Goal: Communication & Community: Answer question/provide support

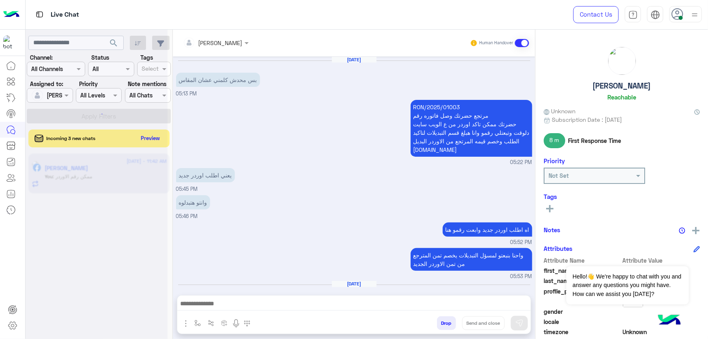
scroll to position [3921, 0]
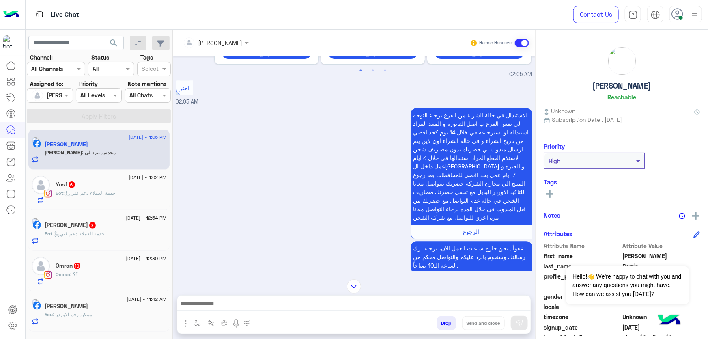
scroll to position [937, 0]
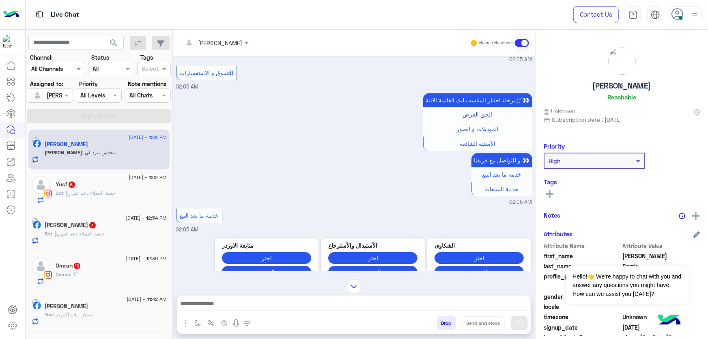
click at [91, 309] on div "[PERSON_NAME]" at bounding box center [106, 307] width 122 height 9
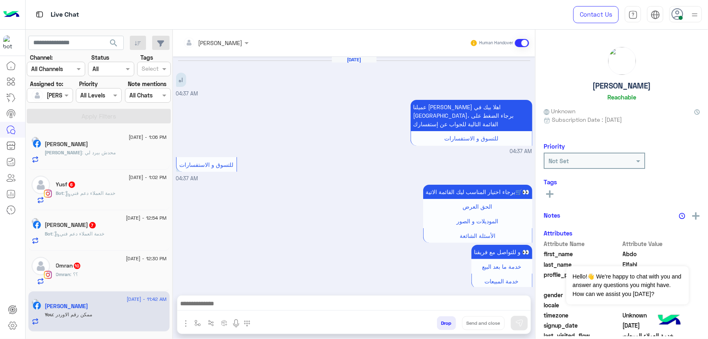
scroll to position [806, 0]
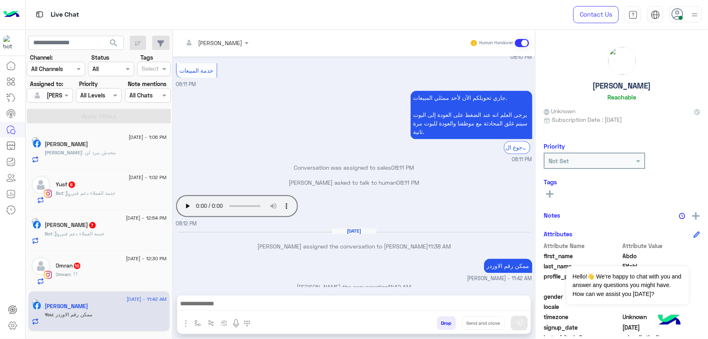
click at [628, 84] on h5 "[PERSON_NAME]" at bounding box center [621, 85] width 58 height 9
copy h5 "[PERSON_NAME]"
click at [447, 321] on button "Drop" at bounding box center [446, 323] width 19 height 14
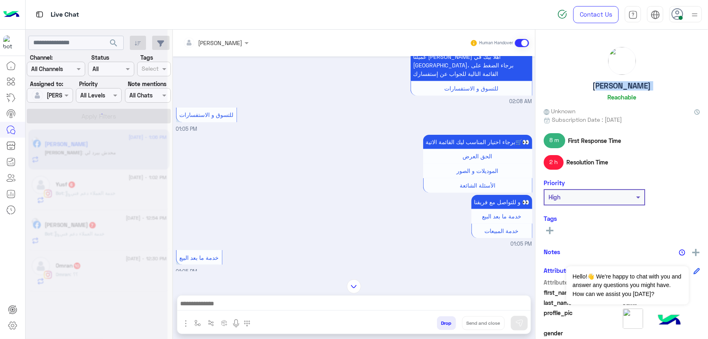
scroll to position [1156, 0]
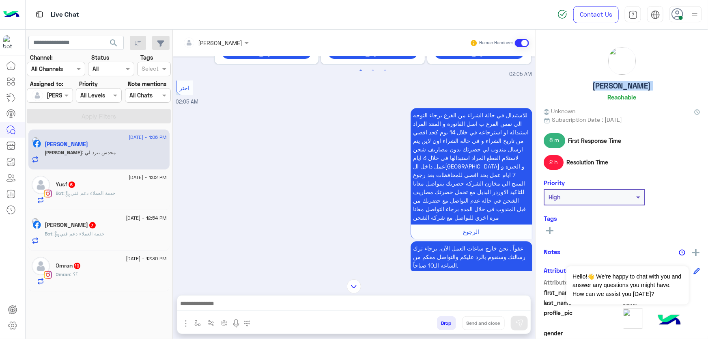
click at [118, 270] on div "Omran 10" at bounding box center [111, 266] width 111 height 9
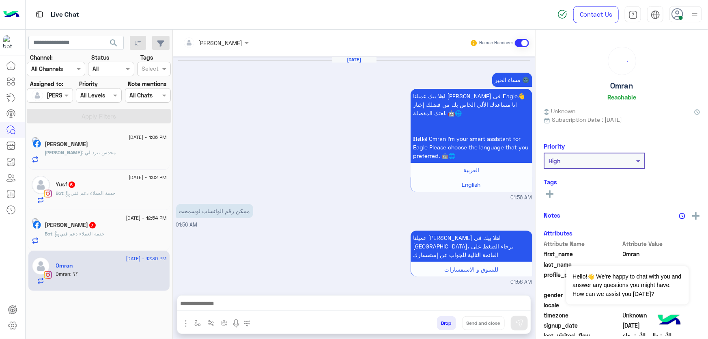
scroll to position [1128, 0]
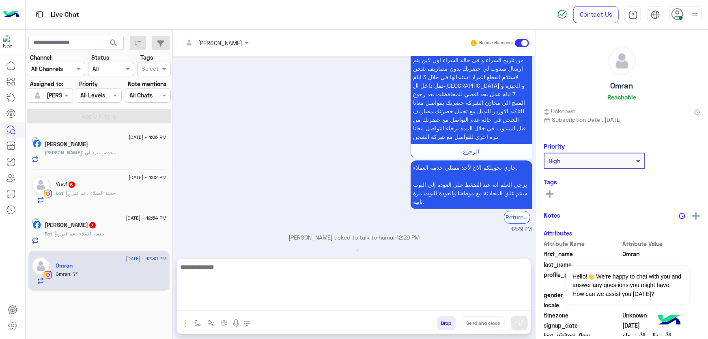
click at [227, 301] on textarea at bounding box center [353, 286] width 353 height 49
type textarea "**********"
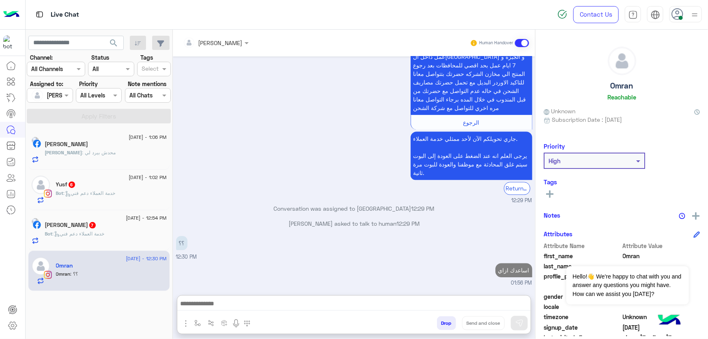
click at [106, 228] on div "[PERSON_NAME] 7" at bounding box center [106, 225] width 122 height 9
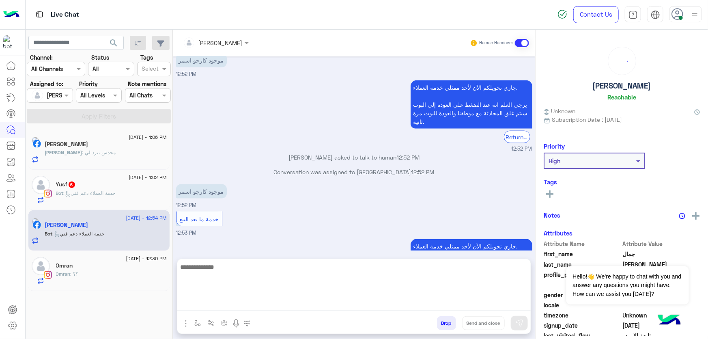
click at [216, 300] on textarea at bounding box center [353, 286] width 353 height 49
paste textarea "**********"
type textarea "**********"
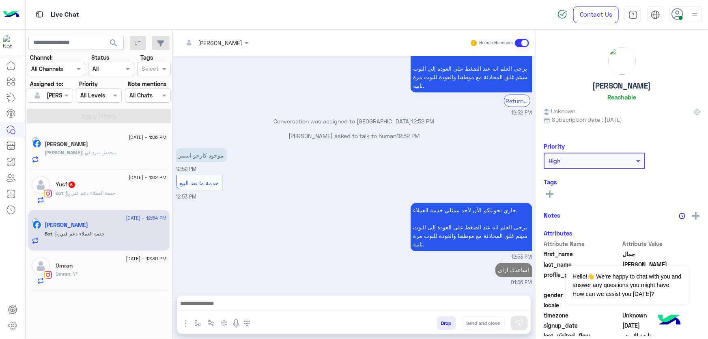
click at [120, 177] on div "[DATE] - 1:02 PM" at bounding box center [111, 178] width 111 height 5
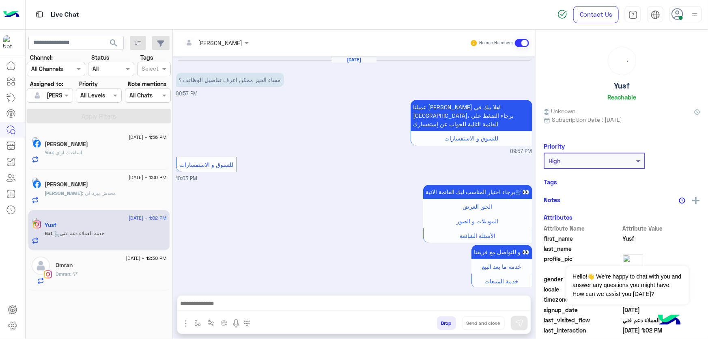
scroll to position [476, 0]
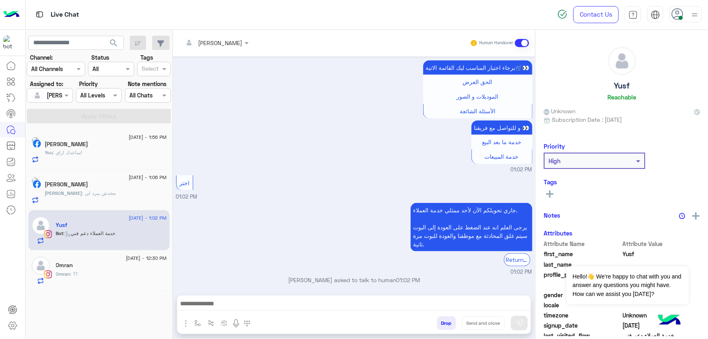
click at [259, 295] on div at bounding box center [353, 305] width 353 height 20
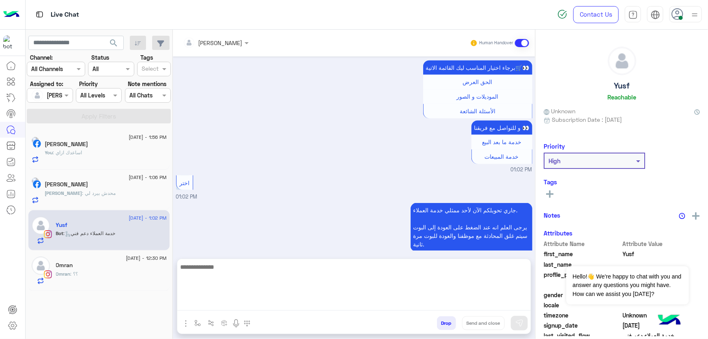
click at [254, 299] on textarea at bounding box center [353, 286] width 353 height 49
paste textarea "**********"
type textarea "**********"
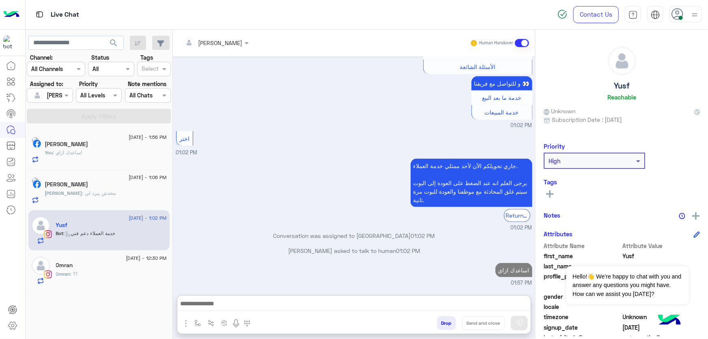
click at [122, 146] on div "[PERSON_NAME]" at bounding box center [106, 145] width 122 height 9
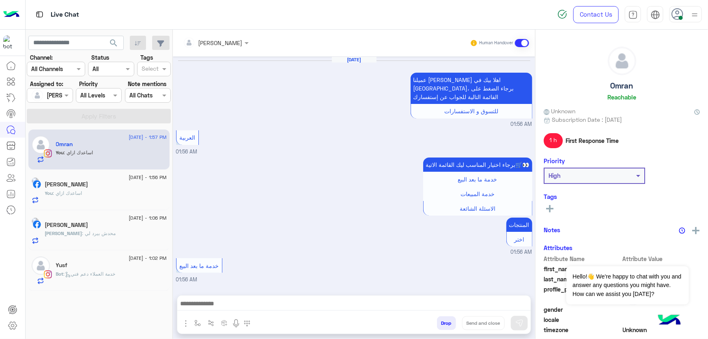
scroll to position [1011, 0]
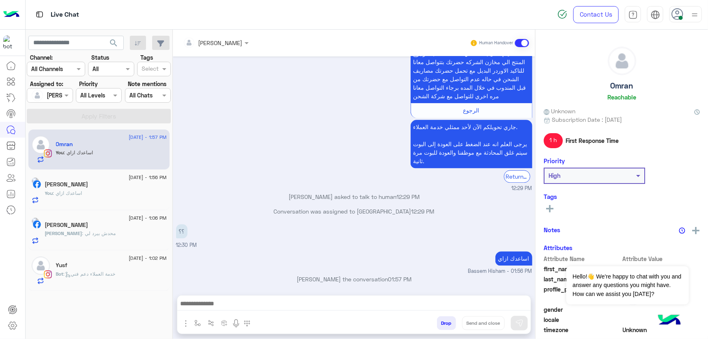
click at [104, 195] on div "You : اساعدك ازاي" at bounding box center [106, 196] width 122 height 14
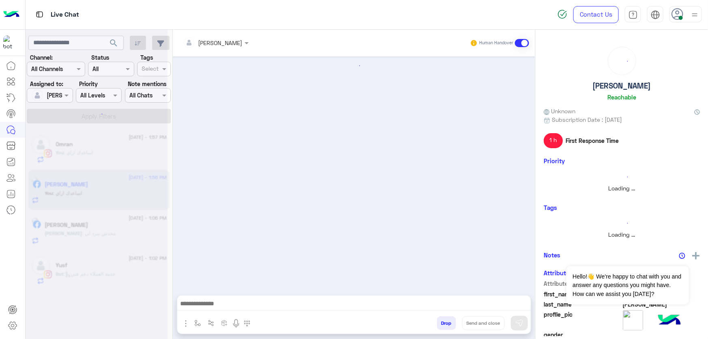
click at [108, 231] on span ": محدش بيرد لي" at bounding box center [99, 233] width 34 height 6
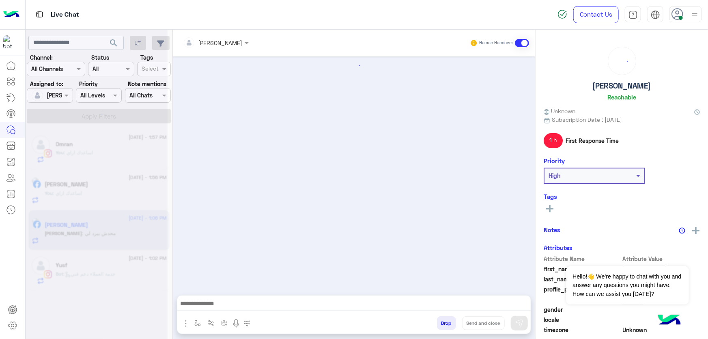
click at [108, 231] on div at bounding box center [97, 172] width 142 height 339
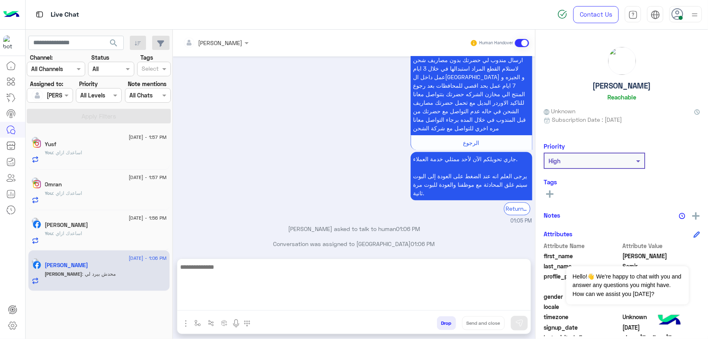
click at [257, 307] on textarea at bounding box center [353, 286] width 353 height 49
paste textarea "**********"
type textarea "**********"
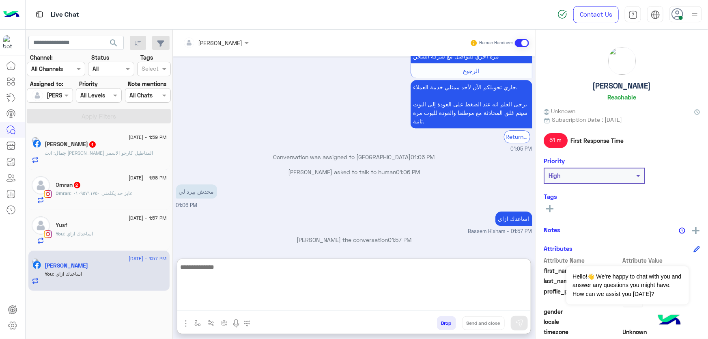
scroll to position [1214, 0]
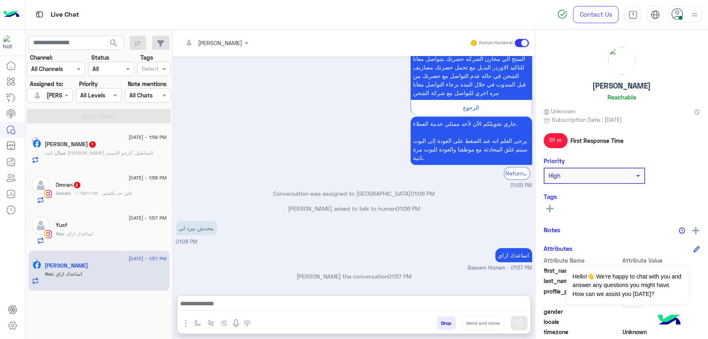
click at [133, 148] on div "[PERSON_NAME] 1" at bounding box center [106, 145] width 122 height 9
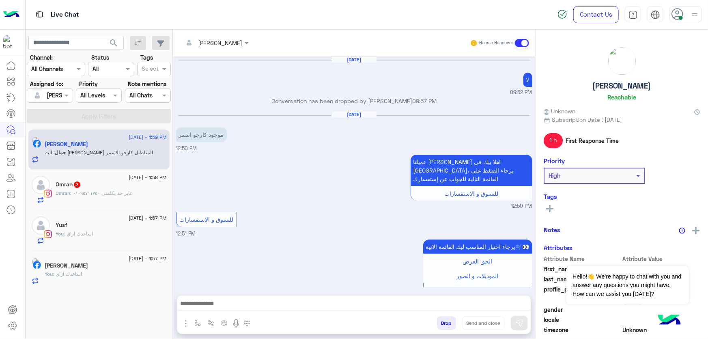
scroll to position [538, 0]
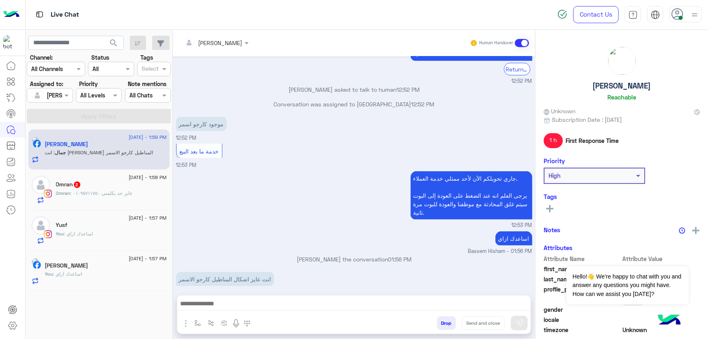
click at [626, 86] on h5 "[PERSON_NAME]" at bounding box center [621, 85] width 58 height 9
copy h5 "[PERSON_NAME]"
click at [225, 43] on input "text" at bounding box center [205, 43] width 44 height 9
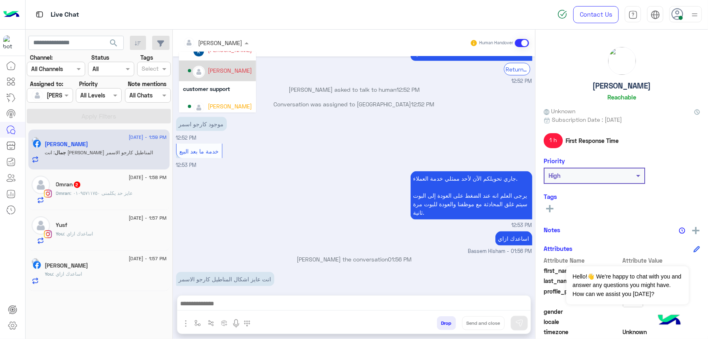
scroll to position [73, 0]
click at [237, 69] on div "[PERSON_NAME]" at bounding box center [230, 66] width 44 height 9
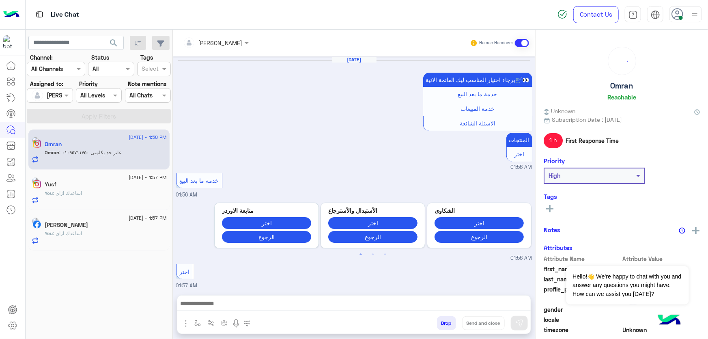
scroll to position [988, 0]
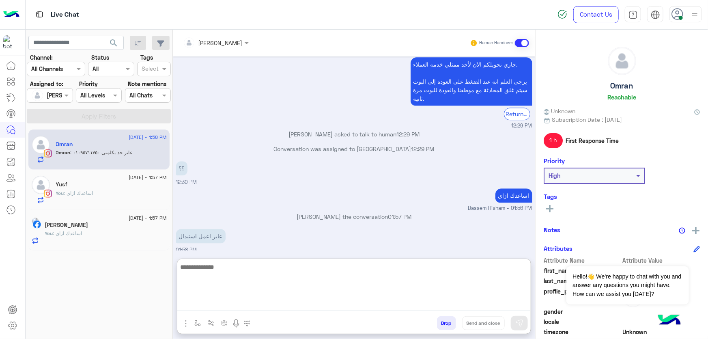
click at [227, 299] on textarea at bounding box center [353, 286] width 353 height 49
type textarea "**********"
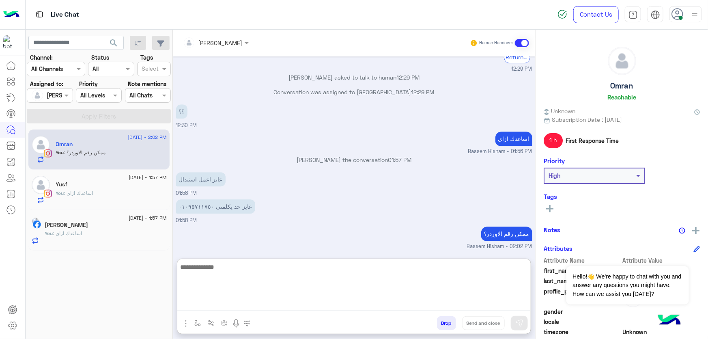
scroll to position [1050, 0]
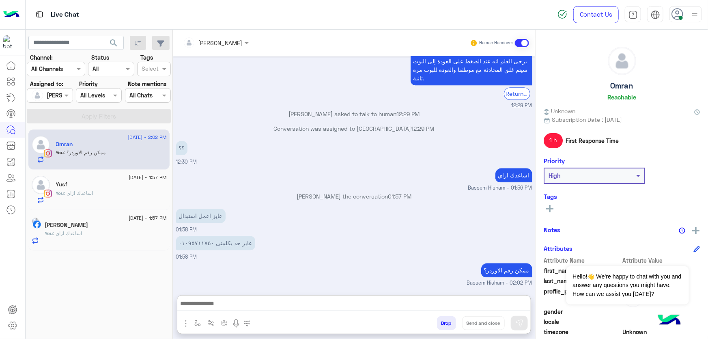
click at [119, 179] on div "[DATE] - 1:57 PM" at bounding box center [111, 178] width 111 height 5
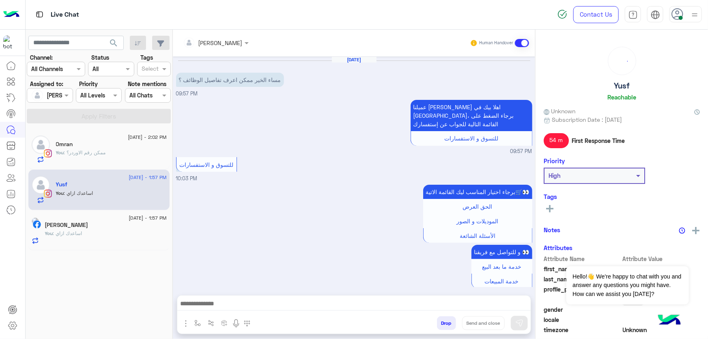
scroll to position [517, 0]
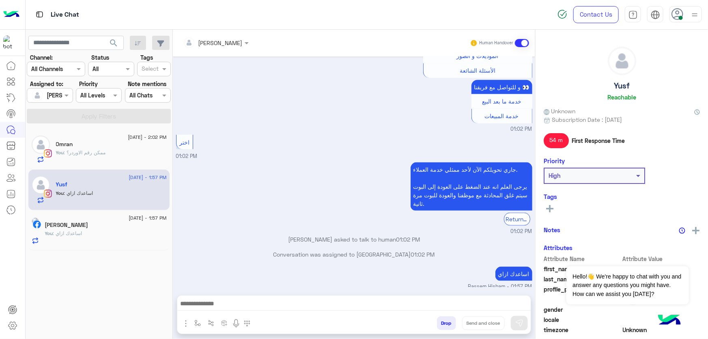
click at [107, 195] on div "You : اساعدك ازاي" at bounding box center [111, 196] width 111 height 14
click at [97, 219] on div "[DATE] - 1:57 PM" at bounding box center [106, 218] width 122 height 5
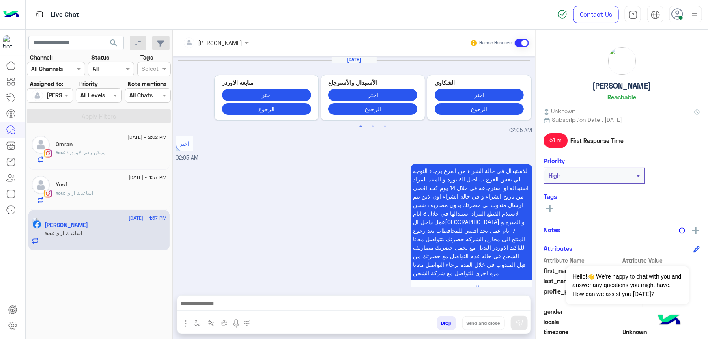
scroll to position [1035, 0]
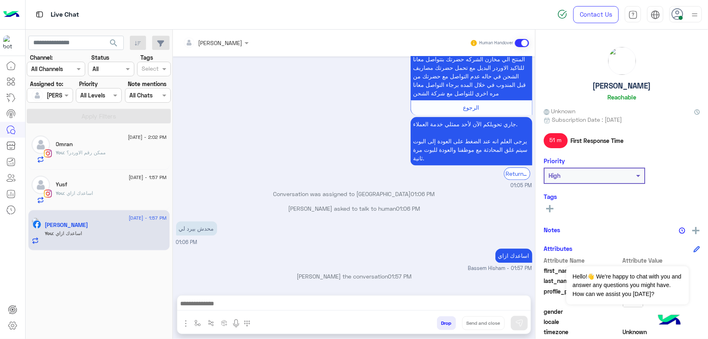
click at [109, 153] on div "You : ممكن رقم الاوردر؟" at bounding box center [111, 156] width 111 height 14
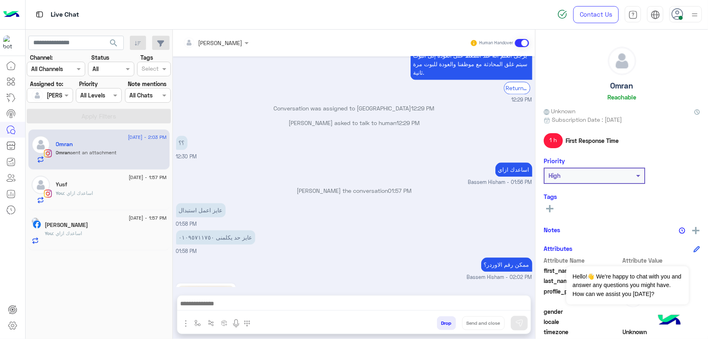
scroll to position [1029, 0]
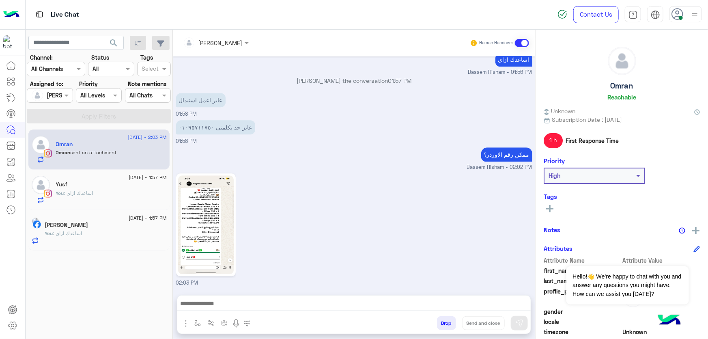
click at [220, 225] on img at bounding box center [206, 224] width 56 height 99
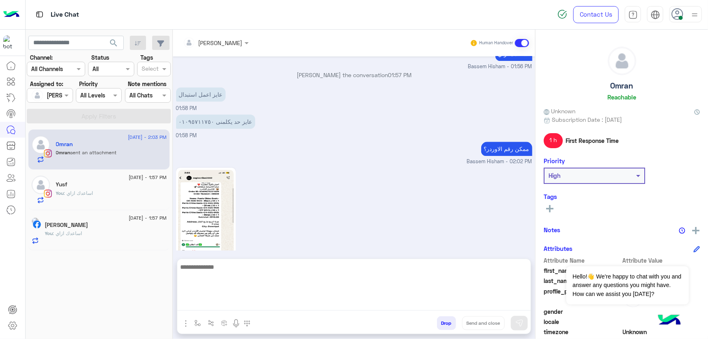
click at [228, 300] on textarea at bounding box center [353, 286] width 353 height 49
paste textarea "**********"
type textarea "**********"
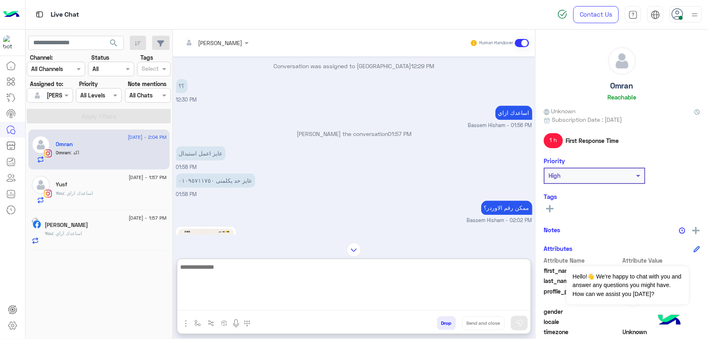
scroll to position [1229, 0]
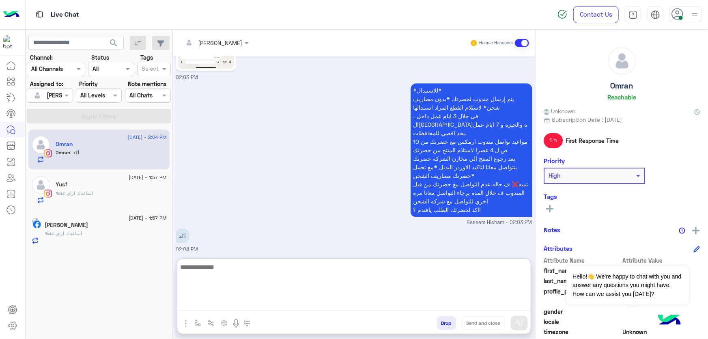
click at [224, 290] on textarea at bounding box center [354, 286] width 354 height 49
type textarea "**********"
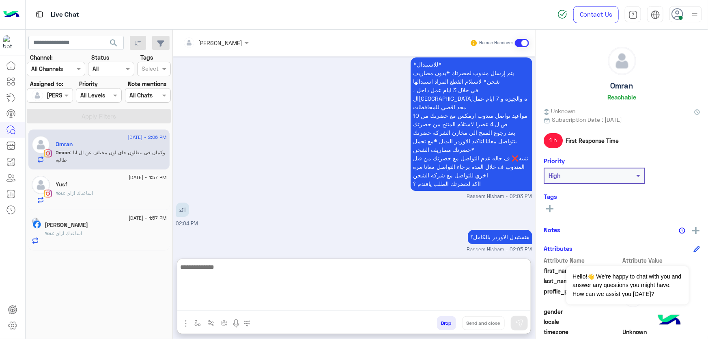
scroll to position [1361, 0]
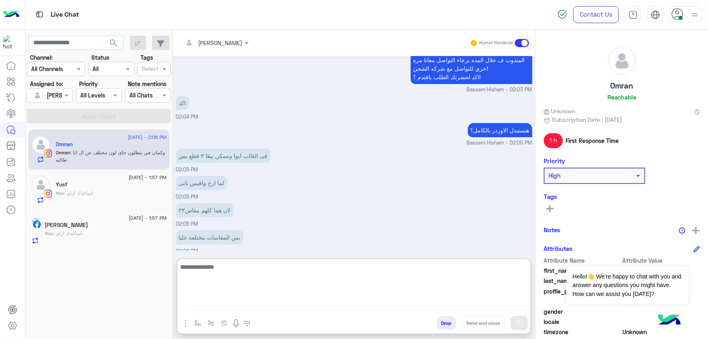
click at [263, 268] on textarea at bounding box center [354, 286] width 354 height 49
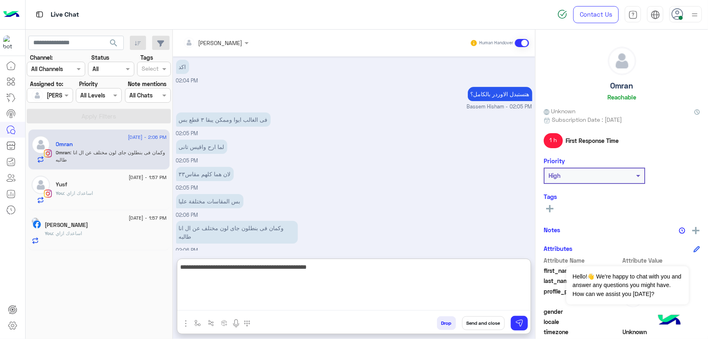
type textarea "**********"
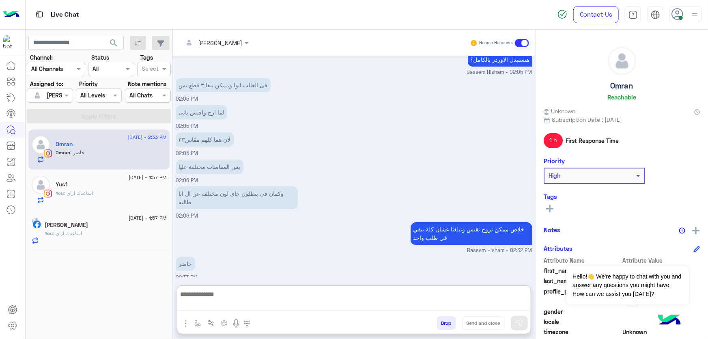
scroll to position [1432, 0]
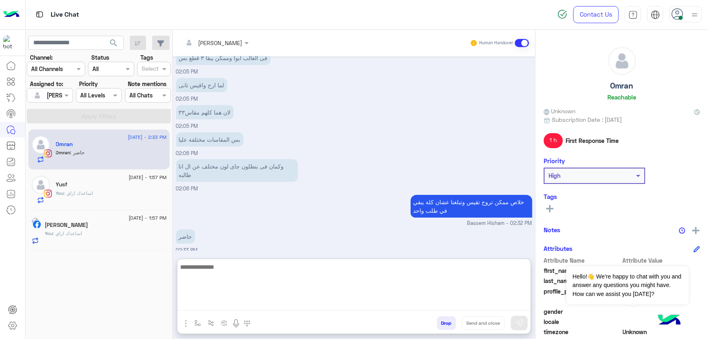
click at [621, 86] on h5 "Omran" at bounding box center [621, 85] width 23 height 9
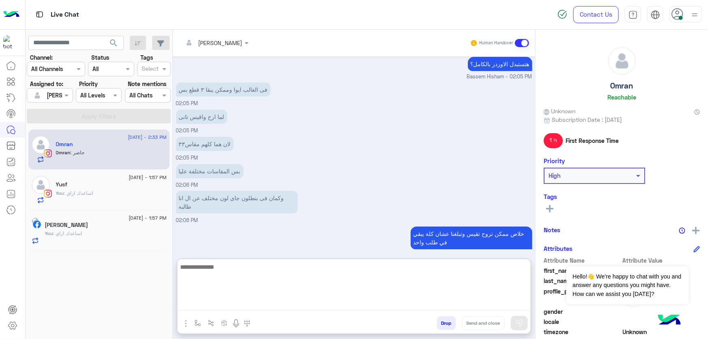
click at [621, 86] on h5 "Omran" at bounding box center [621, 85] width 23 height 9
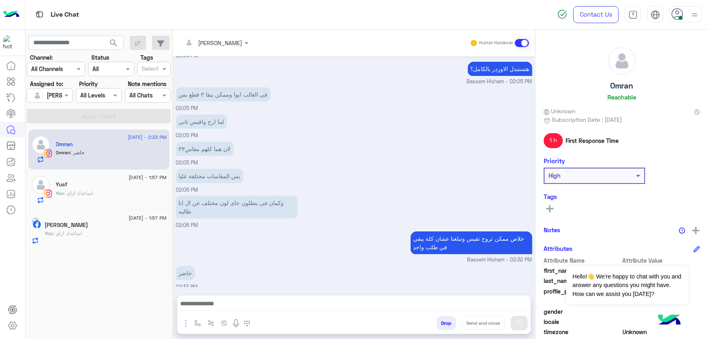
copy h5 "Omran"
click at [450, 322] on button "Drop" at bounding box center [446, 323] width 19 height 14
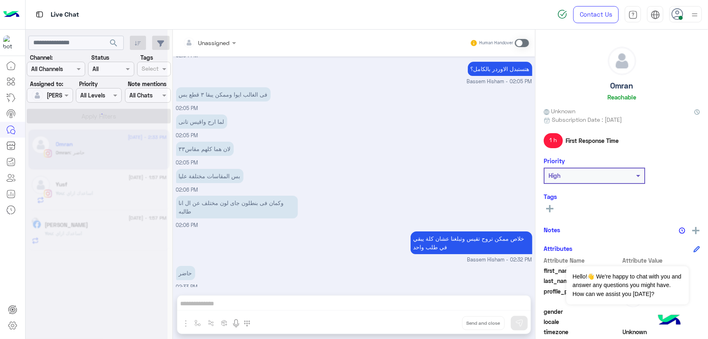
scroll to position [1437, 0]
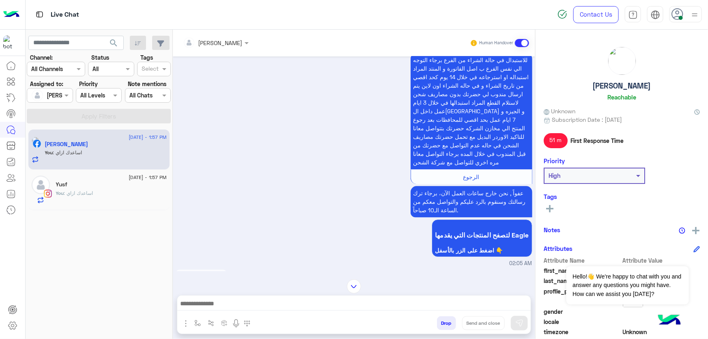
scroll to position [923, 0]
